Goal: Task Accomplishment & Management: Manage account settings

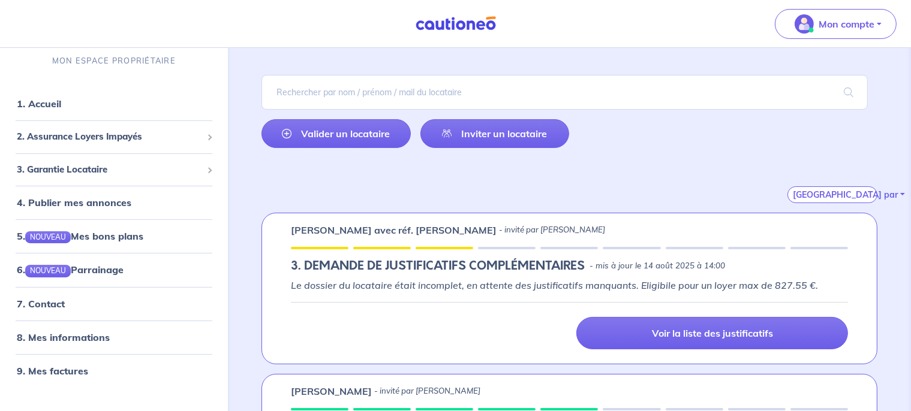
scroll to position [72, 0]
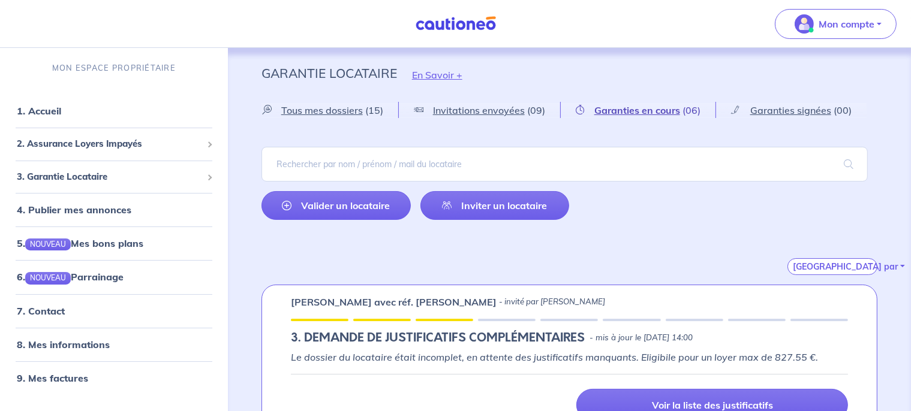
click at [617, 115] on span "Garanties en cours" at bounding box center [637, 110] width 86 height 12
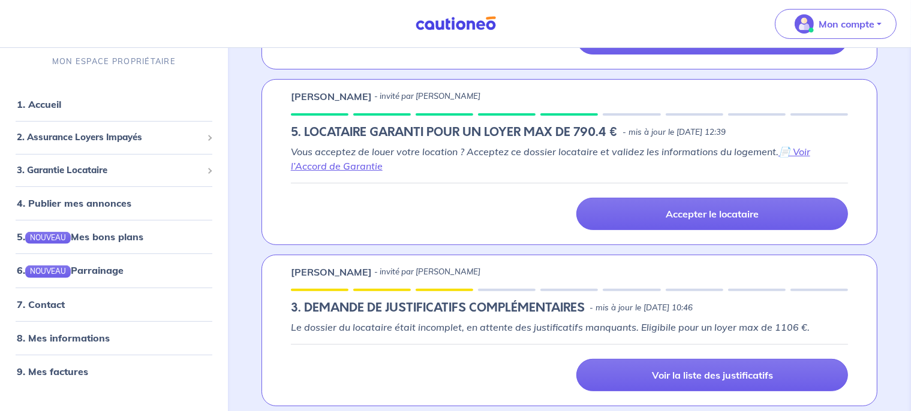
scroll to position [365, 0]
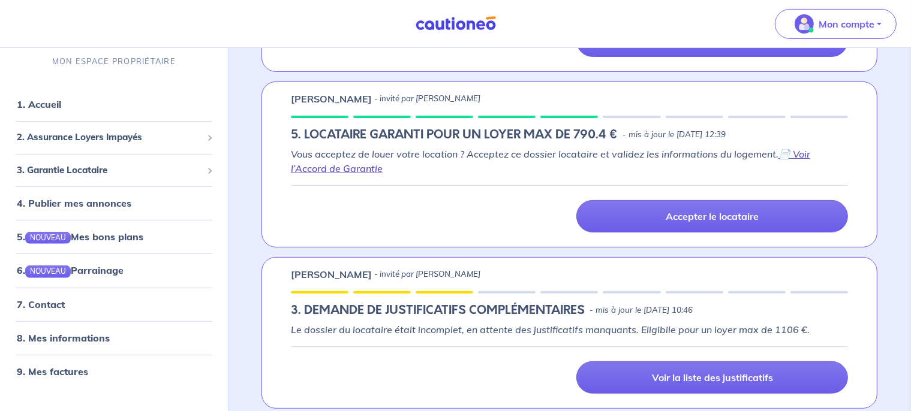
click at [810, 155] on link "📄 Voir l’Accord de Garantie" at bounding box center [550, 161] width 519 height 26
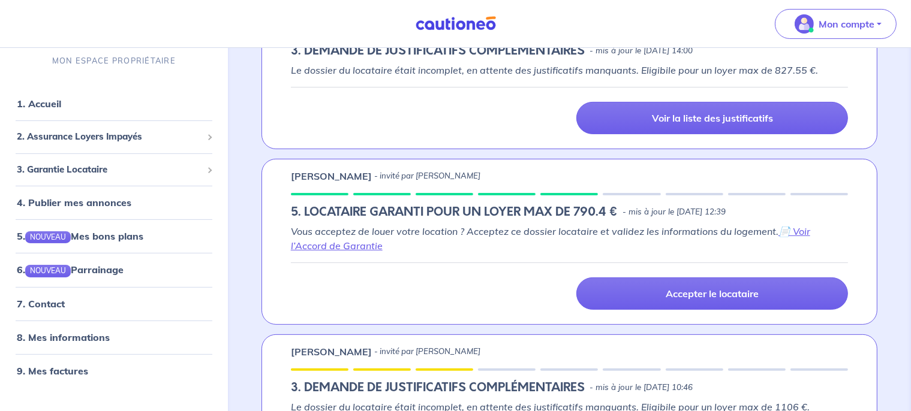
scroll to position [288, 0]
click at [454, 253] on div "Vous acceptez de louer votre location ? Acceptez ce dossier locataire et valide…" at bounding box center [569, 267] width 557 height 86
click at [416, 257] on div "Vous acceptez de louer votre location ? Acceptez ce dossier locataire et valide…" at bounding box center [569, 267] width 557 height 86
click at [456, 248] on p "Vous acceptez de louer votre location ? Acceptez ce dossier locataire et valide…" at bounding box center [569, 238] width 557 height 29
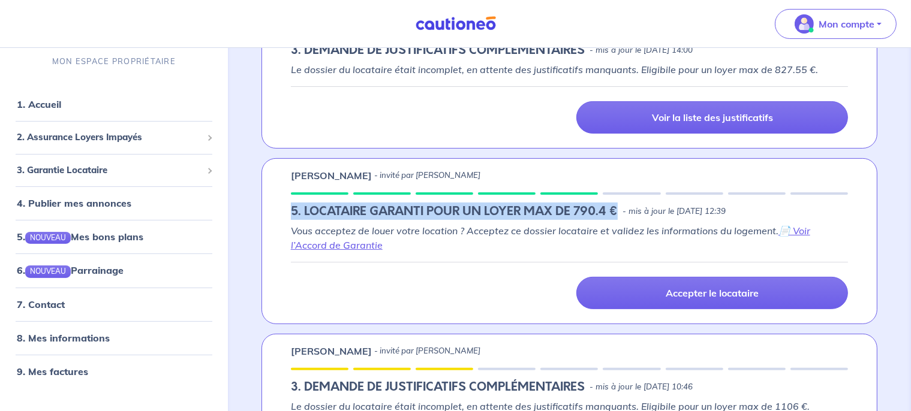
drag, startPoint x: 294, startPoint y: 213, endPoint x: 619, endPoint y: 203, distance: 325.3
click at [619, 205] on div "5. LOCATAIRE GARANTI POUR UN LOYER MAX DE 790.4 € - mis à jour le [DATE] 12:39" at bounding box center [569, 212] width 557 height 14
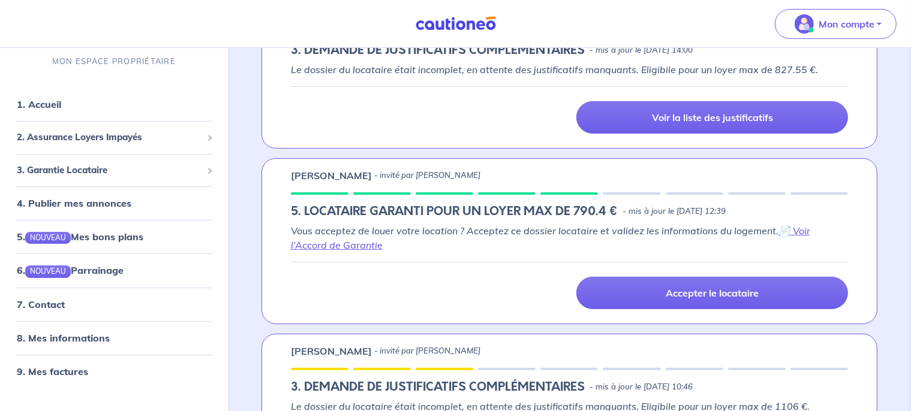
click at [619, 205] on div "5. LOCATAIRE GARANTI POUR UN LOYER MAX DE 790.4 € - mis à jour le [DATE] 12:39" at bounding box center [569, 212] width 557 height 14
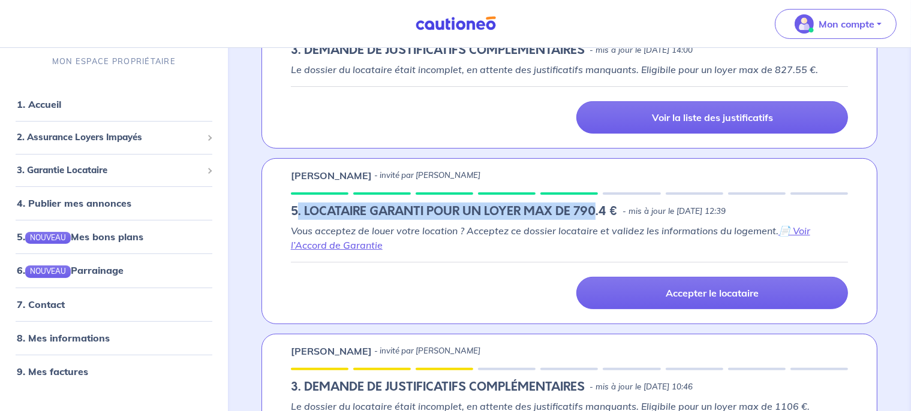
drag, startPoint x: 296, startPoint y: 209, endPoint x: 596, endPoint y: 210, distance: 299.9
click at [596, 210] on h5 "5. LOCATAIRE GARANTI POUR UN LOYER MAX DE 790.4 €" at bounding box center [454, 212] width 327 height 14
drag, startPoint x: 293, startPoint y: 211, endPoint x: 615, endPoint y: 208, distance: 322.1
click at [615, 208] on h5 "5. LOCATAIRE GARANTI POUR UN LOYER MAX DE 790.4 €" at bounding box center [454, 212] width 327 height 14
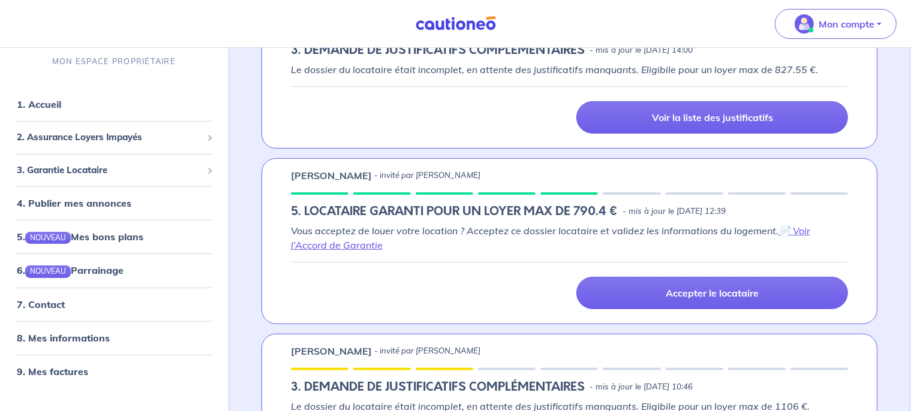
click at [534, 242] on p "Vous acceptez de louer votre location ? Acceptez ce dossier locataire et valide…" at bounding box center [569, 238] width 557 height 29
click at [296, 176] on p "[PERSON_NAME]" at bounding box center [331, 176] width 81 height 14
drag, startPoint x: 291, startPoint y: 175, endPoint x: 516, endPoint y: 168, distance: 225.7
click at [516, 169] on div "[PERSON_NAME] - invité par [PERSON_NAME]" at bounding box center [569, 176] width 557 height 14
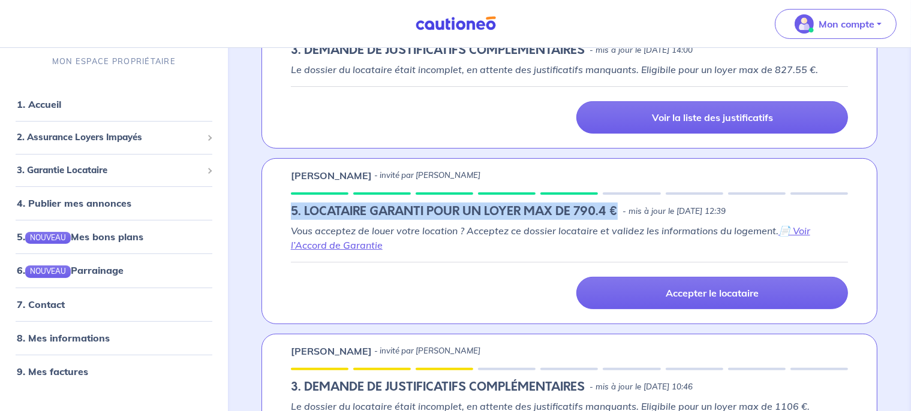
drag, startPoint x: 294, startPoint y: 209, endPoint x: 620, endPoint y: 214, distance: 325.7
click at [620, 214] on div "5. LOCATAIRE GARANTI POUR UN LOYER MAX DE 790.4 € - mis à jour le [DATE] 12:39" at bounding box center [569, 212] width 557 height 14
click at [400, 218] on h5 "5. LOCATAIRE GARANTI POUR UN LOYER MAX DE 790.4 €" at bounding box center [454, 212] width 327 height 14
drag, startPoint x: 294, startPoint y: 209, endPoint x: 616, endPoint y: 207, distance: 322.1
click at [616, 207] on h5 "5. LOCATAIRE GARANTI POUR UN LOYER MAX DE 790.4 €" at bounding box center [454, 212] width 327 height 14
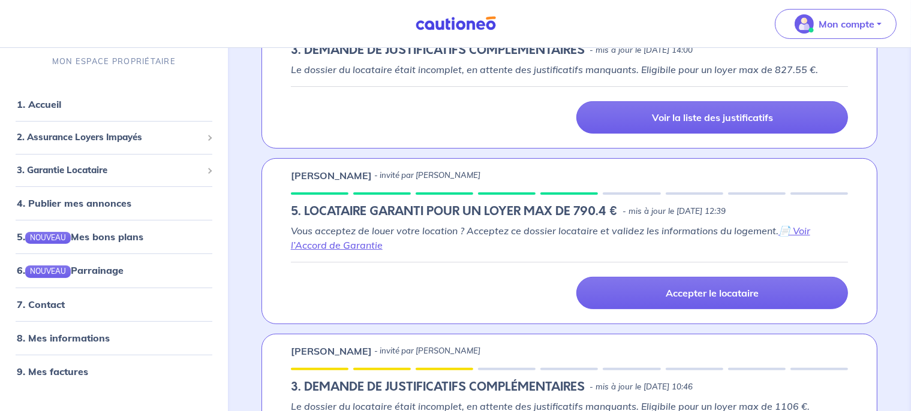
click at [345, 226] on em "Vous acceptez de louer votre location ? Acceptez ce dossier locataire et valide…" at bounding box center [550, 238] width 519 height 26
click at [29, 106] on link "1. Accueil" at bounding box center [39, 104] width 44 height 12
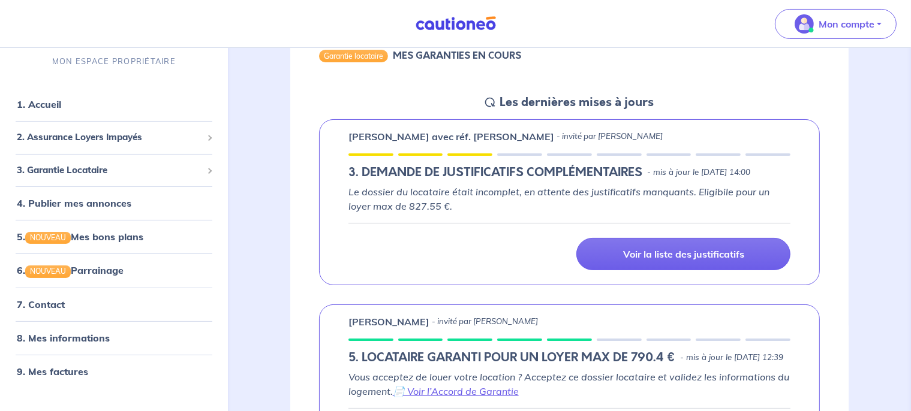
scroll to position [177, 0]
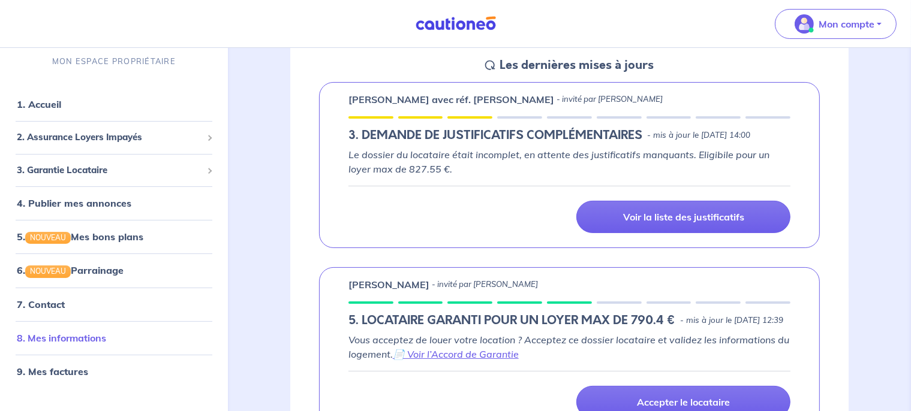
click at [28, 344] on link "8. Mes informations" at bounding box center [61, 338] width 89 height 12
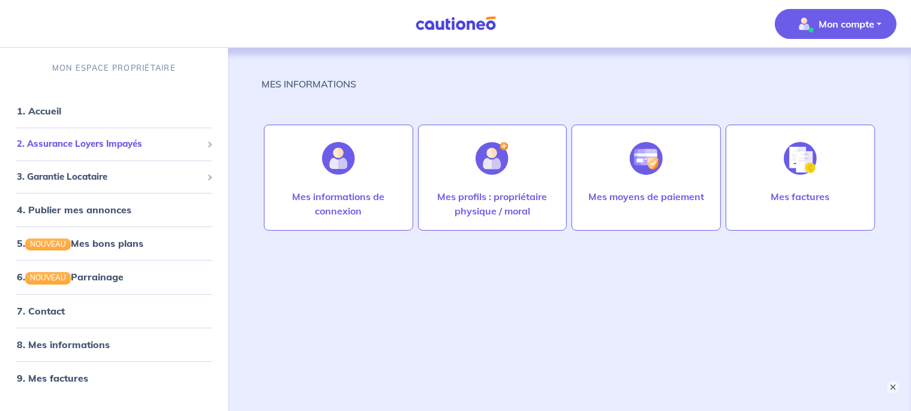
click at [52, 146] on span "2. Assurance Loyers Impayés" at bounding box center [109, 144] width 185 height 14
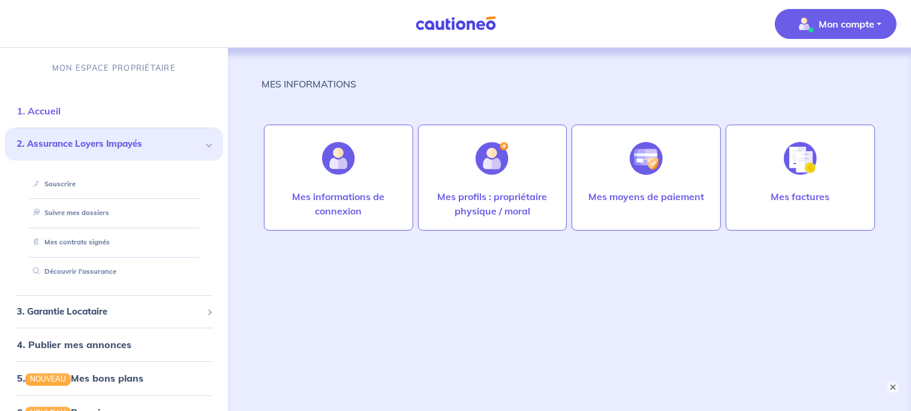
click at [43, 117] on link "1. Accueil" at bounding box center [39, 111] width 44 height 12
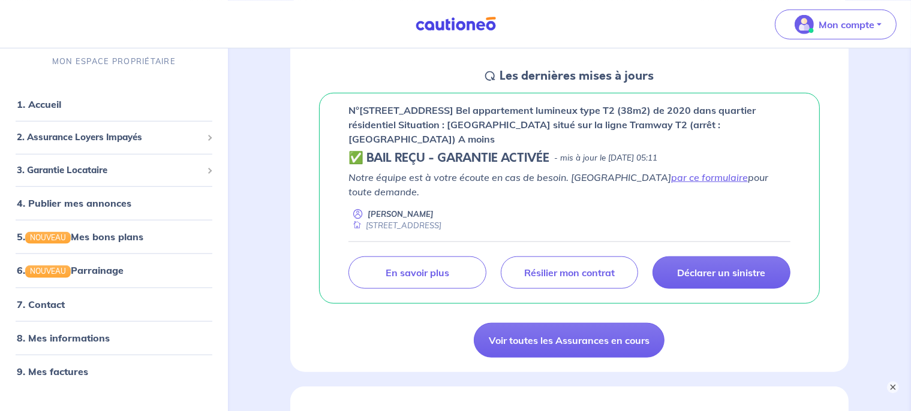
scroll to position [1239, 0]
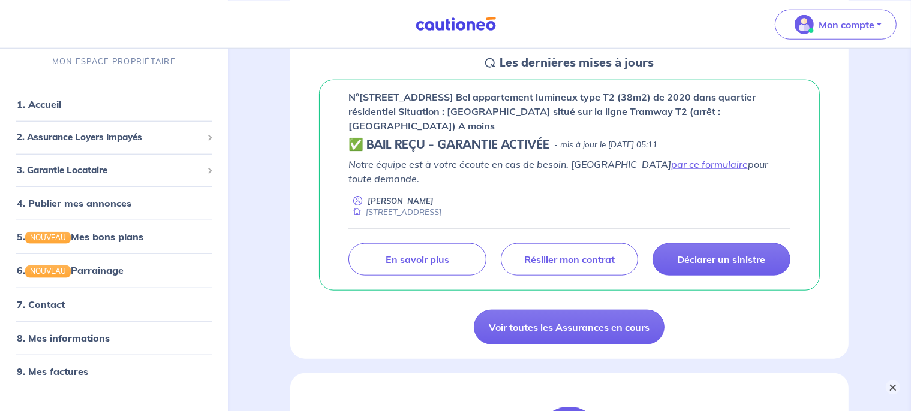
click at [891, 389] on button "×" at bounding box center [893, 387] width 14 height 14
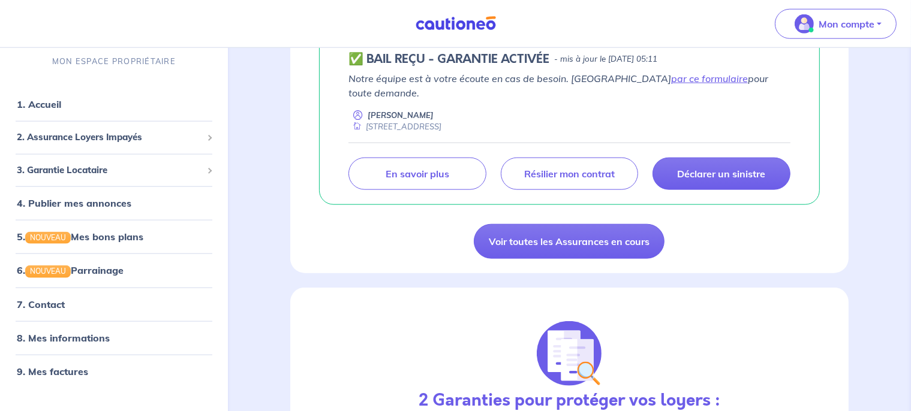
scroll to position [1310, 0]
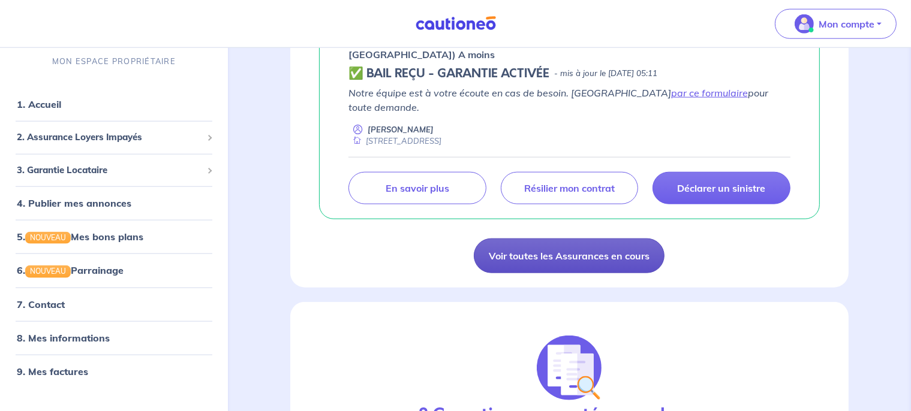
click at [539, 261] on link "Voir toutes les Assurances en cours" at bounding box center [569, 256] width 191 height 35
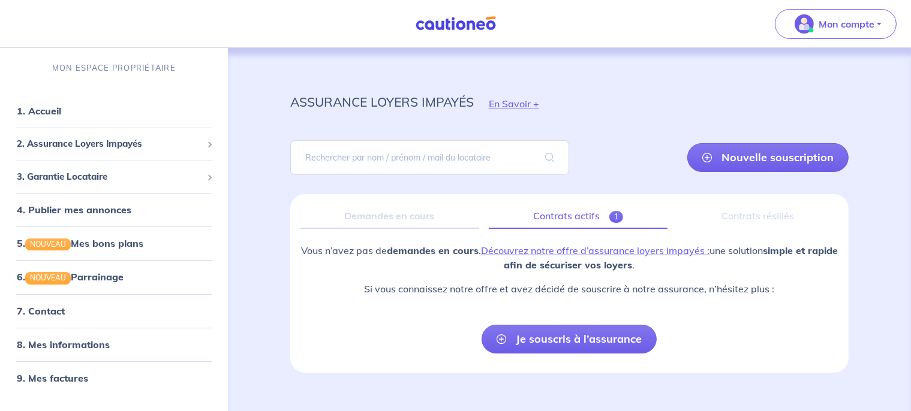
click at [566, 212] on link "Contrats actifs 1" at bounding box center [578, 216] width 179 height 25
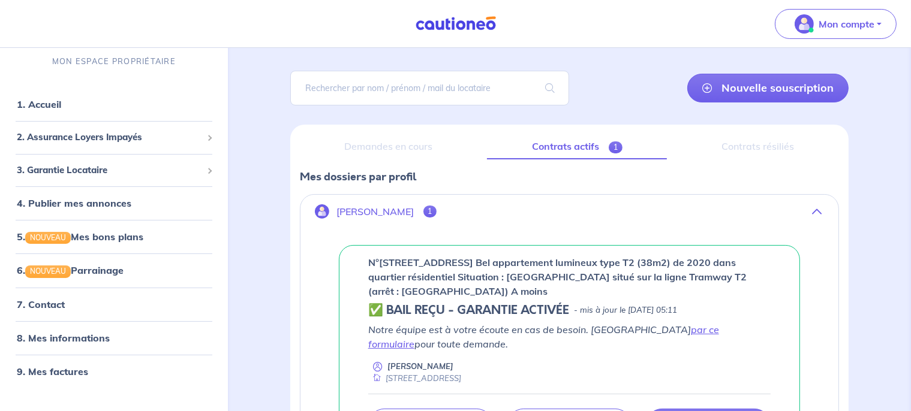
scroll to position [79, 0]
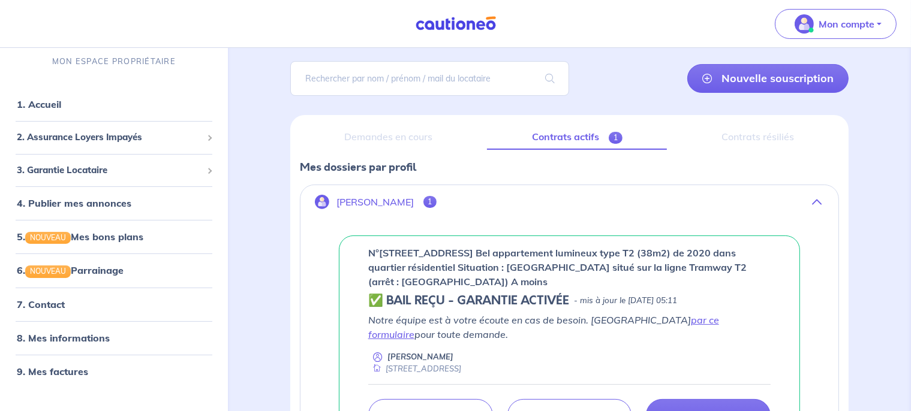
click at [736, 145] on div "Contrats résiliés" at bounding box center [758, 137] width 163 height 25
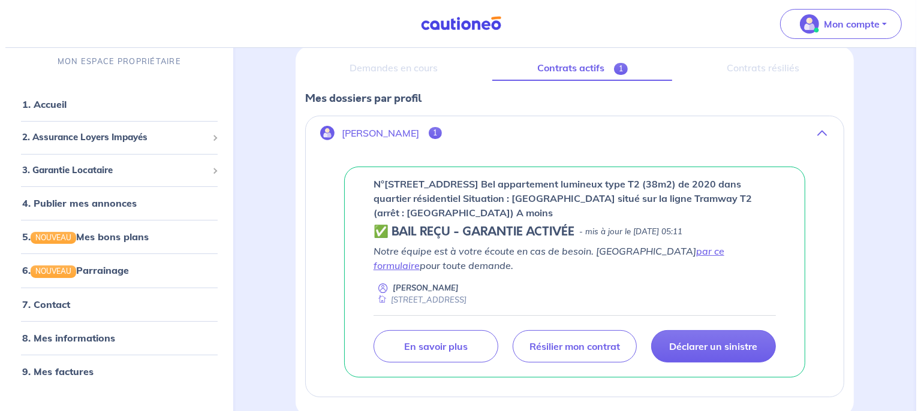
scroll to position [161, 0]
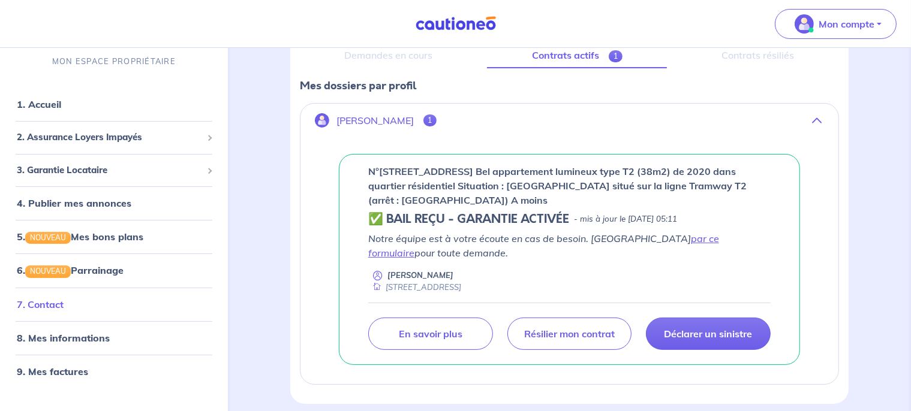
click at [47, 304] on link "7. Contact" at bounding box center [40, 304] width 47 height 12
click at [354, 166] on div "n°[STREET_ADDRESS] Bel appartement lumineux type T2 (38m2) de 2020 dans quartie…" at bounding box center [569, 259] width 461 height 211
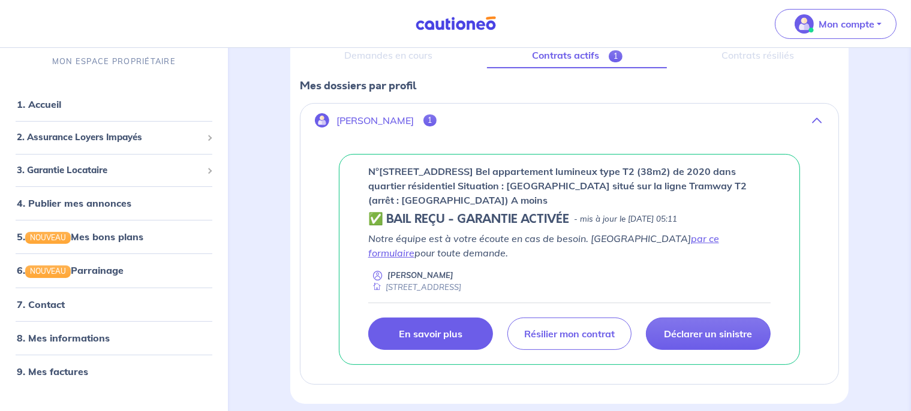
click at [465, 325] on link "En savoir plus" at bounding box center [430, 334] width 125 height 32
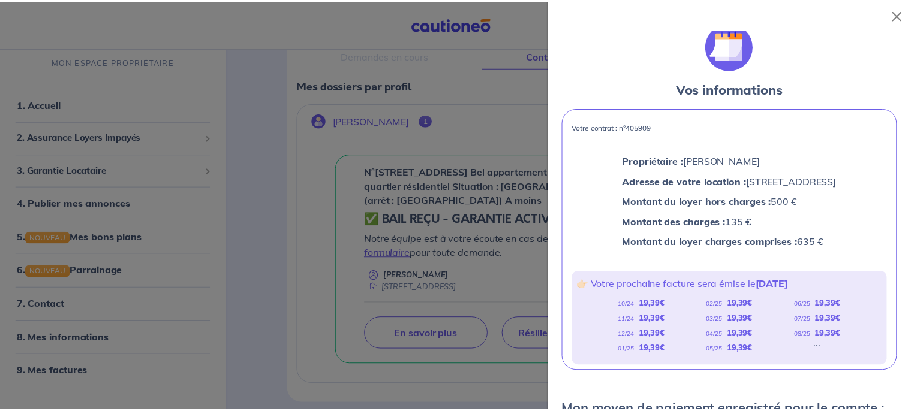
scroll to position [0, 0]
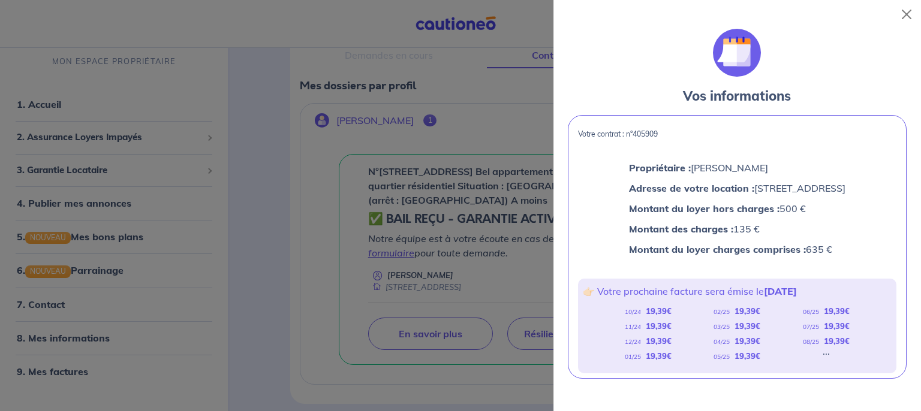
click at [349, 146] on div at bounding box center [460, 205] width 921 height 411
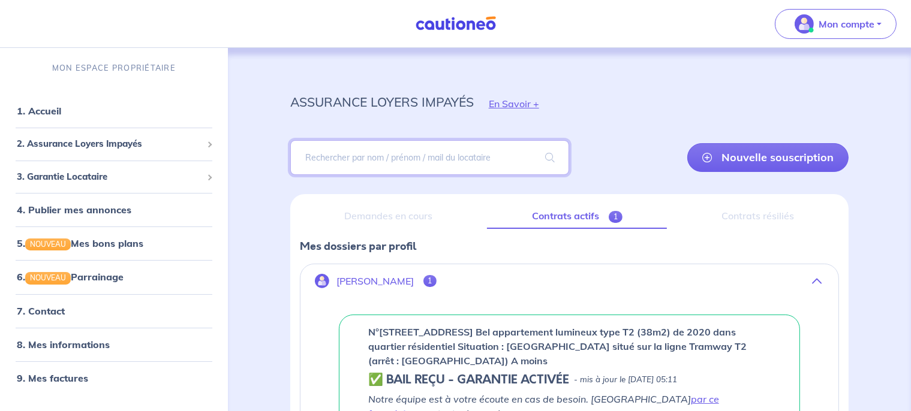
click at [372, 148] on input "search" at bounding box center [430, 157] width 280 height 35
type input "GUILLERMIN"
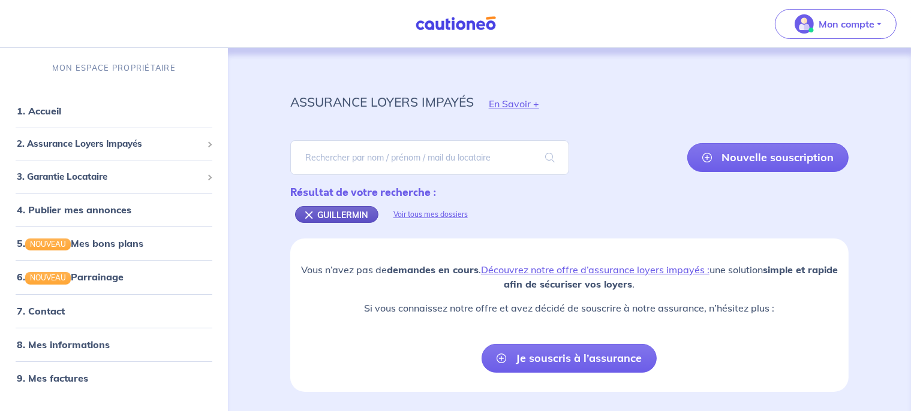
click at [310, 212] on div "GUILLERMIN" at bounding box center [336, 214] width 83 height 17
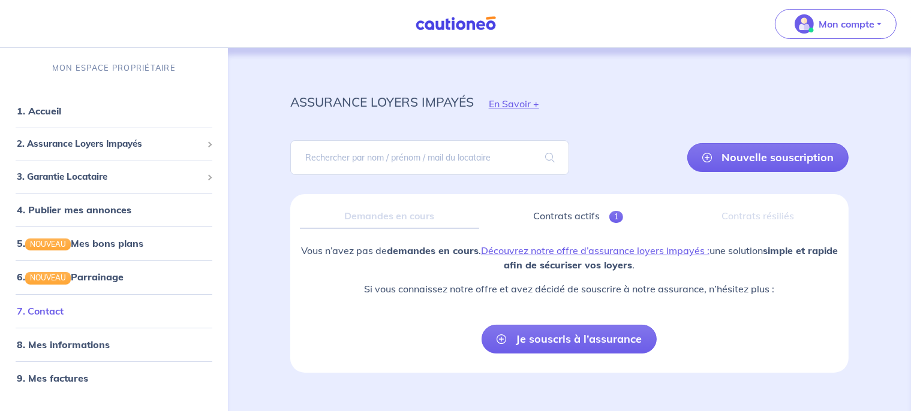
click at [61, 308] on link "7. Contact" at bounding box center [40, 311] width 47 height 12
click at [590, 208] on link "Contrats actifs 1" at bounding box center [578, 216] width 179 height 25
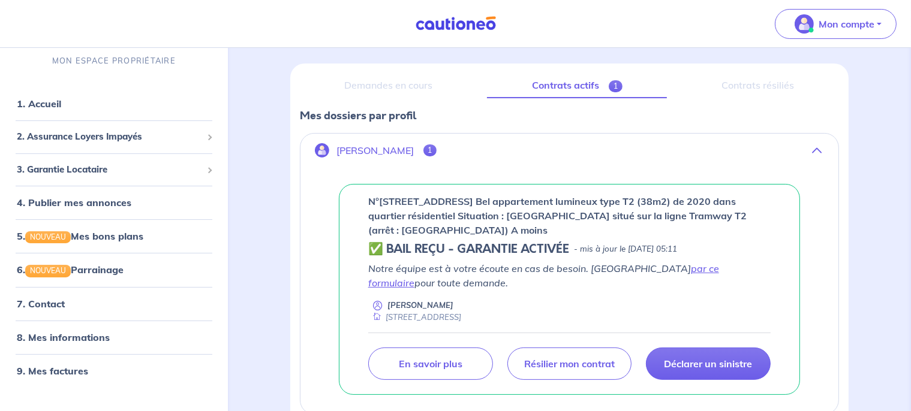
scroll to position [142, 0]
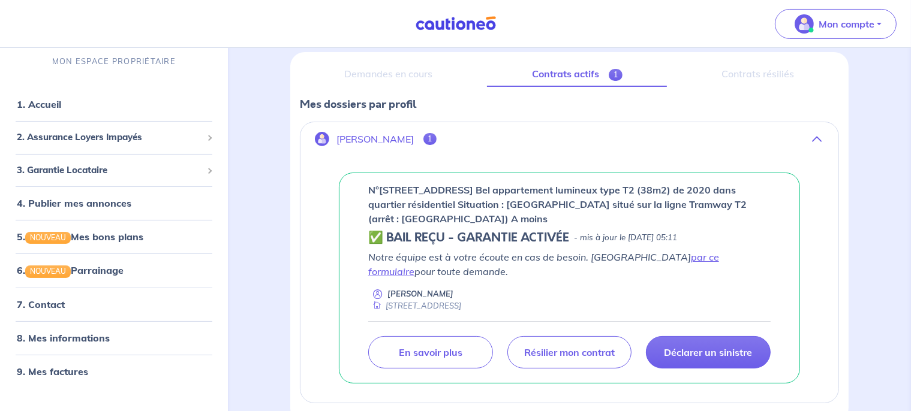
drag, startPoint x: 425, startPoint y: 272, endPoint x: 367, endPoint y: 260, distance: 59.5
click at [367, 260] on div "n°[STREET_ADDRESS] Bel appartement lumineux type T2 (38m2) de 2020 dans quartie…" at bounding box center [569, 278] width 461 height 211
drag, startPoint x: 367, startPoint y: 260, endPoint x: 428, endPoint y: 270, distance: 62.0
click at [428, 270] on div "n°[STREET_ADDRESS] Bel appartement lumineux type T2 (38m2) de 2020 dans quartie…" at bounding box center [569, 278] width 461 height 211
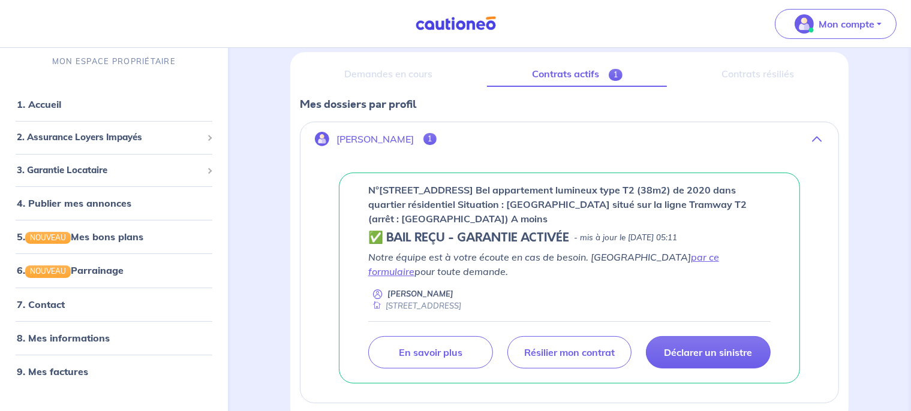
click at [428, 270] on p "Notre équipe est à votre écoute en cas de besoin. Passez par ce formulaire pour…" at bounding box center [569, 264] width 402 height 29
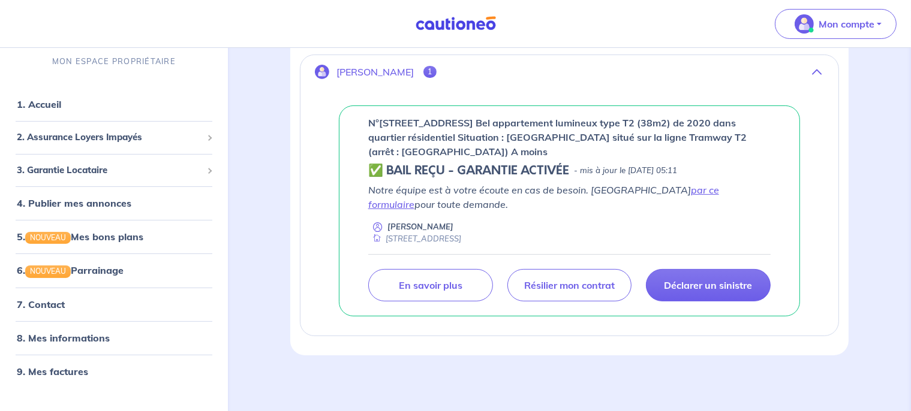
scroll to position [130, 0]
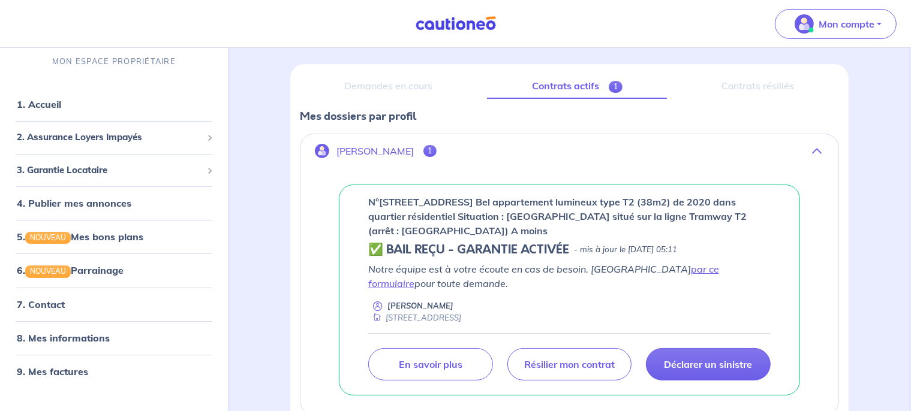
drag, startPoint x: 420, startPoint y: 284, endPoint x: 364, endPoint y: 275, distance: 57.1
click at [364, 275] on div "n°[STREET_ADDRESS] Bel appartement lumineux type T2 (38m2) de 2020 dans quartie…" at bounding box center [569, 290] width 461 height 211
click at [501, 182] on div "n°[STREET_ADDRESS] Bel appartement lumineux type T2 (38m2) de 2020 dans quartie…" at bounding box center [570, 291] width 538 height 250
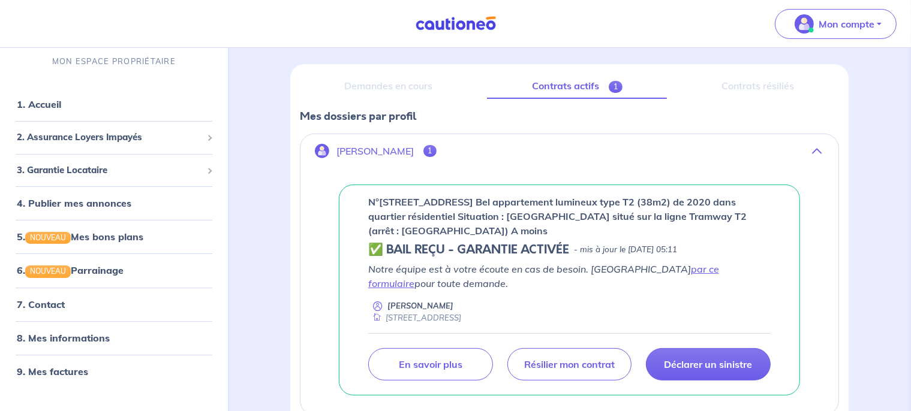
click at [501, 182] on div "n°[STREET_ADDRESS] Bel appartement lumineux type T2 (38m2) de 2020 dans quartie…" at bounding box center [570, 291] width 538 height 250
click at [371, 196] on p "n°[STREET_ADDRESS] Bel appartement lumineux type T2 (38m2) de 2020 dans quartie…" at bounding box center [569, 216] width 402 height 43
drag, startPoint x: 371, startPoint y: 196, endPoint x: 416, endPoint y: 203, distance: 45.5
click at [416, 203] on p "n°[STREET_ADDRESS] Bel appartement lumineux type T2 (38m2) de 2020 dans quartie…" at bounding box center [569, 216] width 402 height 43
click at [97, 178] on div "3. Garantie Locataire" at bounding box center [114, 169] width 218 height 23
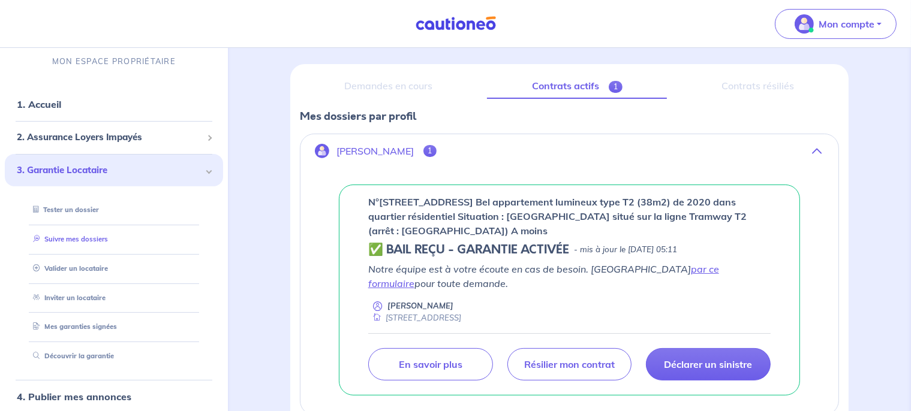
click at [67, 238] on link "Suivre mes dossiers" at bounding box center [68, 239] width 80 height 8
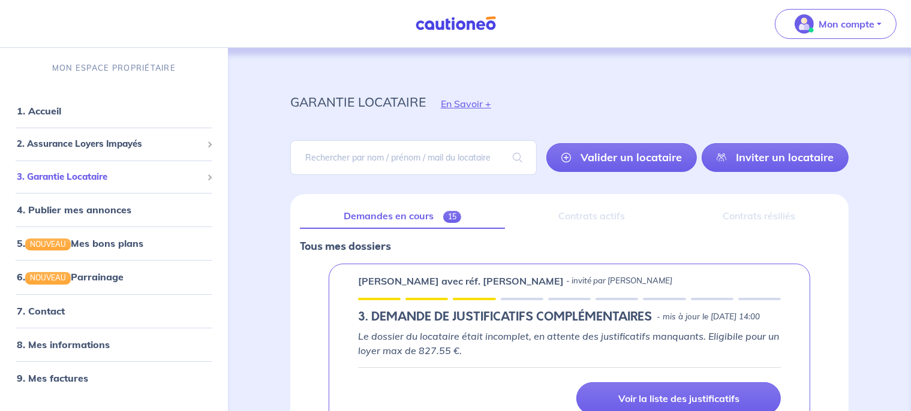
click at [97, 186] on div "3. Garantie Locataire" at bounding box center [114, 177] width 218 height 23
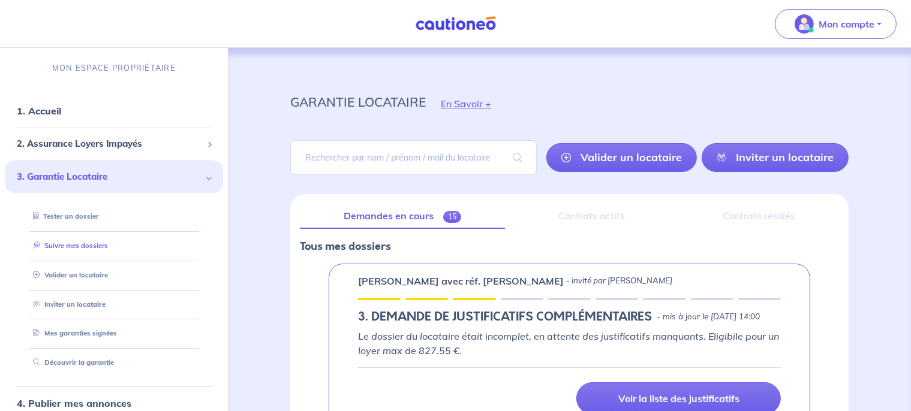
click at [56, 247] on link "Suivre mes dossiers" at bounding box center [68, 246] width 80 height 8
click at [743, 152] on link "Inviter un locataire" at bounding box center [775, 157] width 147 height 29
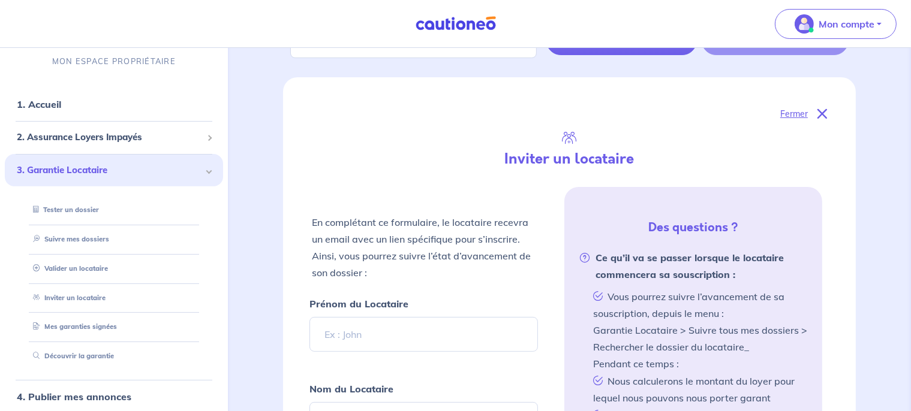
scroll to position [88, 0]
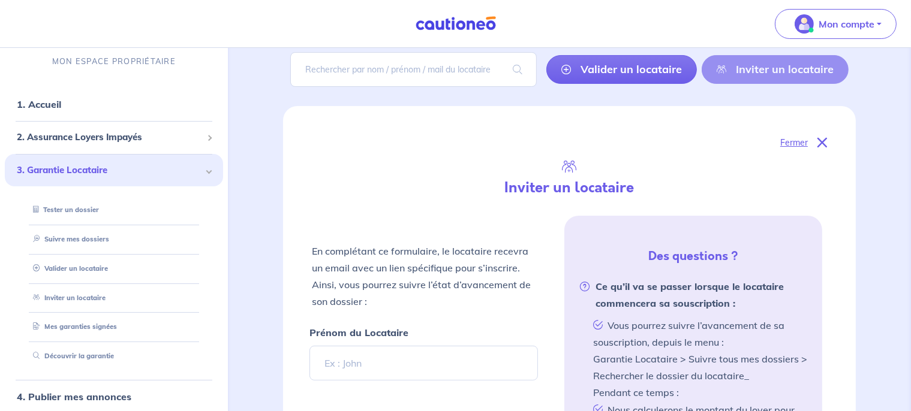
click at [805, 145] on p "Fermer" at bounding box center [794, 143] width 28 height 16
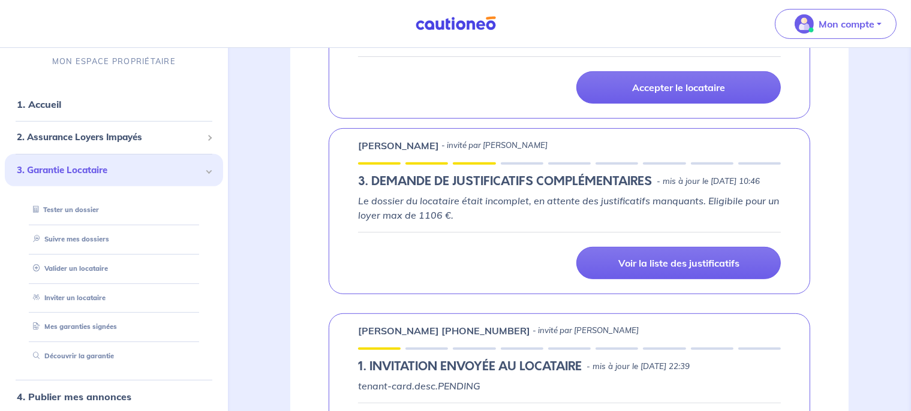
scroll to position [45, 0]
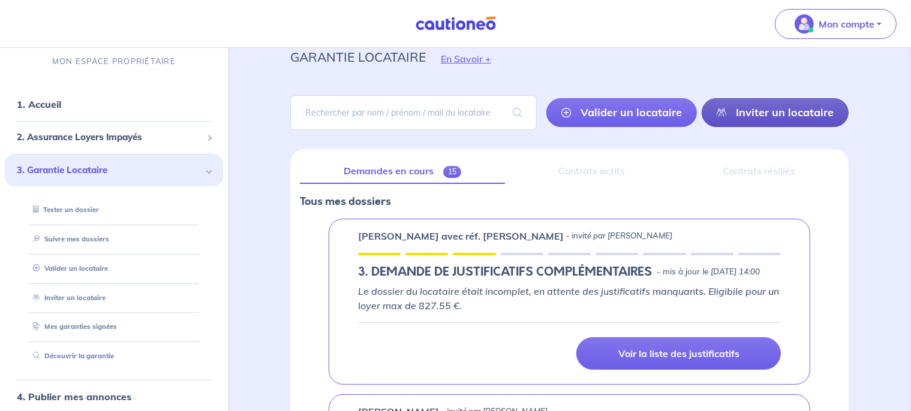
click at [790, 101] on link "Inviter un locataire" at bounding box center [775, 112] width 147 height 29
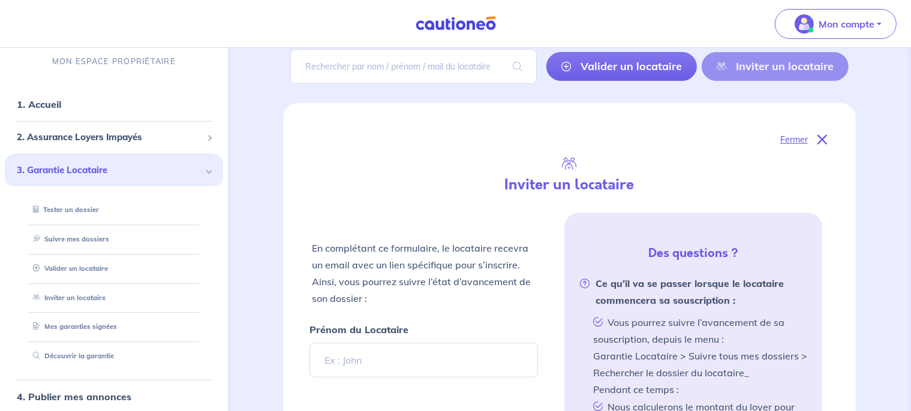
scroll to position [88, 0]
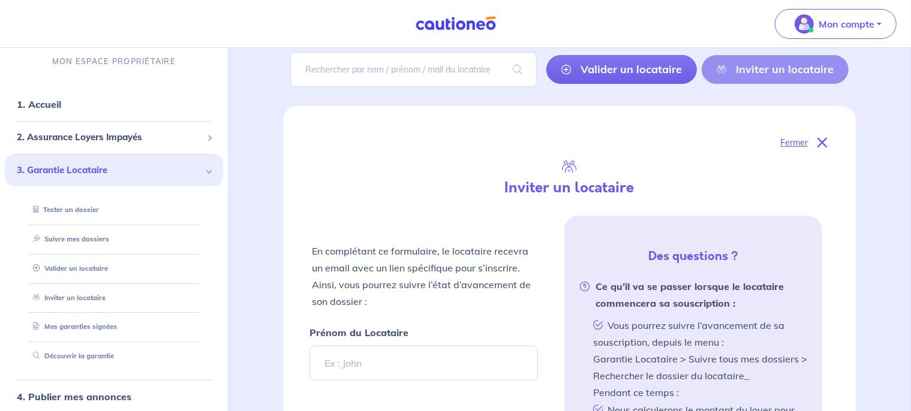
click at [821, 145] on icon at bounding box center [823, 143] width 10 height 10
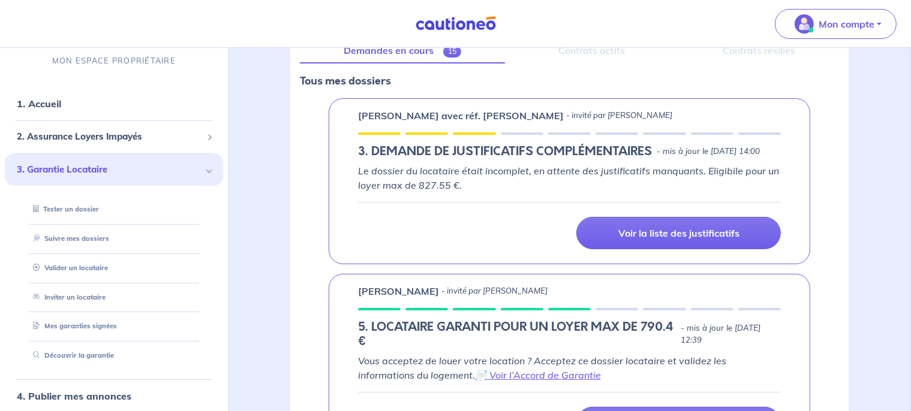
scroll to position [0, 0]
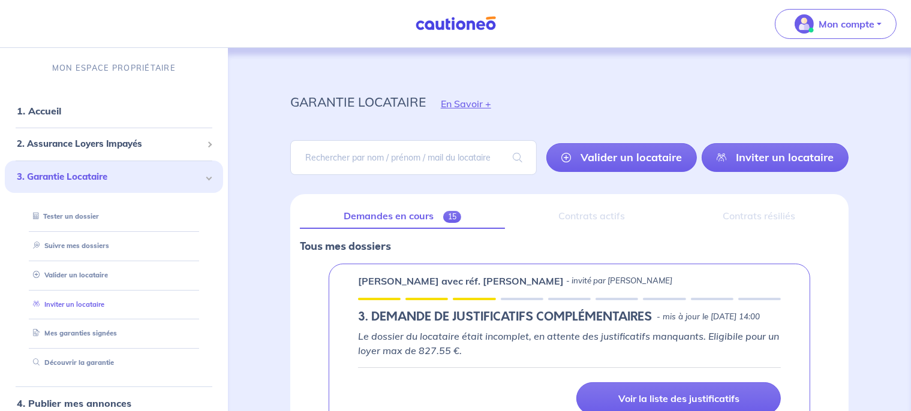
click at [83, 302] on link "Inviter un locataire" at bounding box center [66, 305] width 76 height 8
select select "FR"
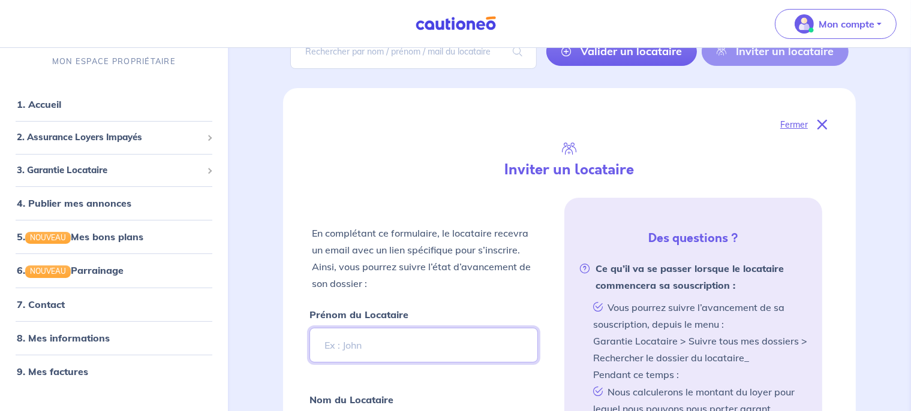
scroll to position [106, 0]
click at [803, 132] on p "Fermer" at bounding box center [794, 126] width 28 height 16
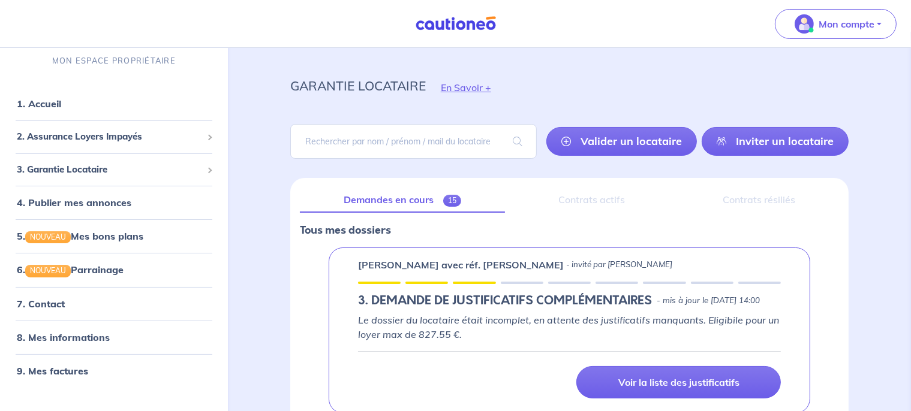
scroll to position [0, 0]
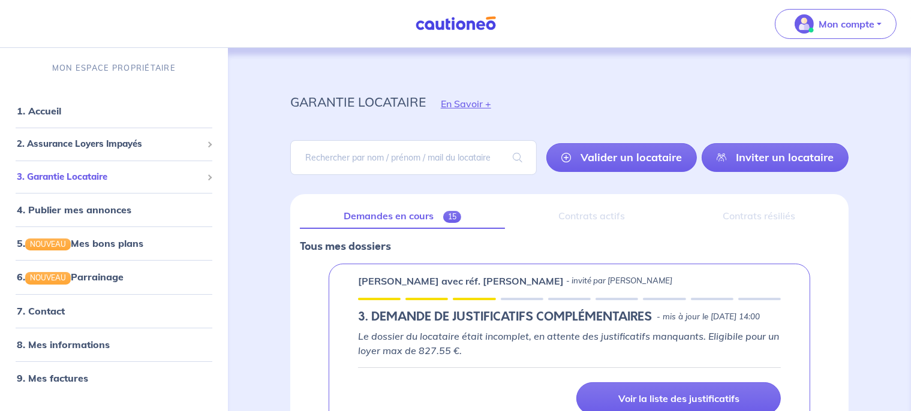
click at [100, 182] on span "3. Garantie Locataire" at bounding box center [109, 177] width 185 height 14
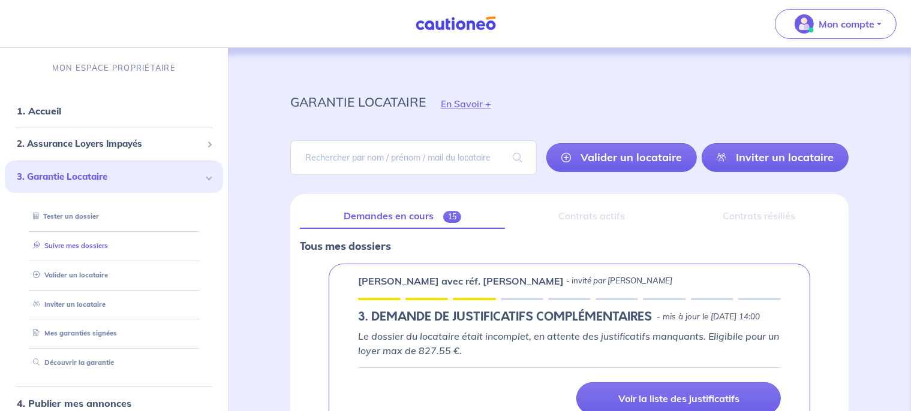
click at [59, 242] on link "Suivre mes dossiers" at bounding box center [68, 246] width 80 height 8
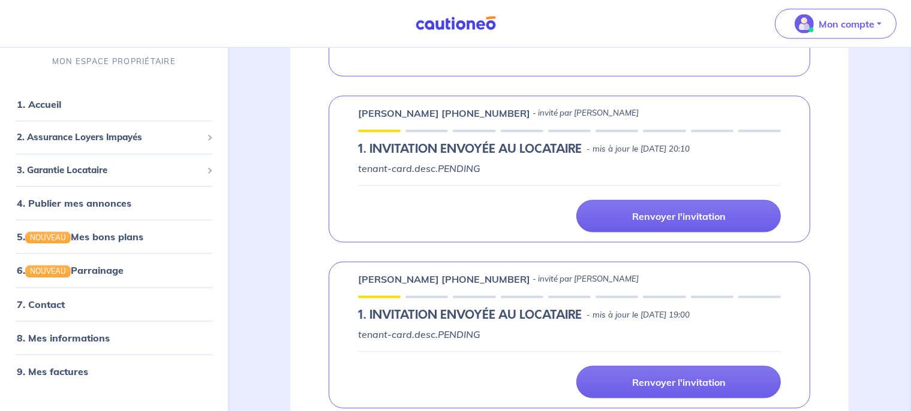
scroll to position [1741, 0]
